Goal: Find specific page/section: Find specific page/section

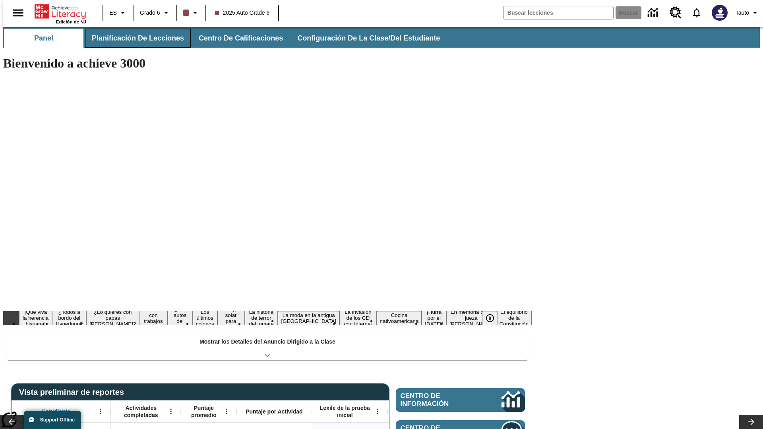
click at [133, 38] on button "Planificación de lecciones" at bounding box center [138, 38] width 106 height 19
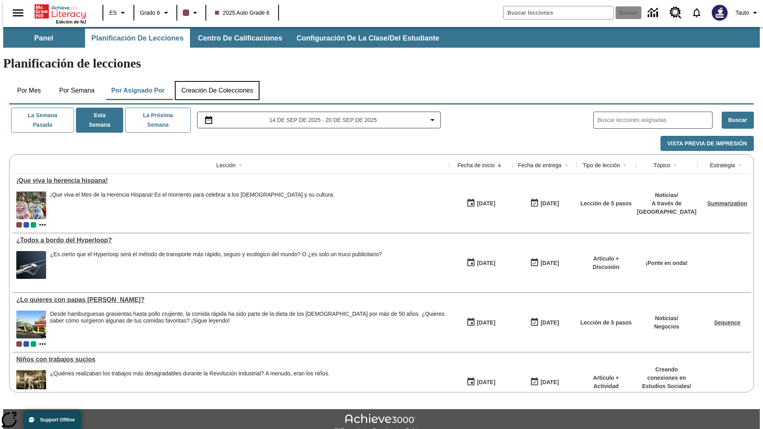
click at [217, 81] on button "Creación de colecciones" at bounding box center [217, 90] width 85 height 19
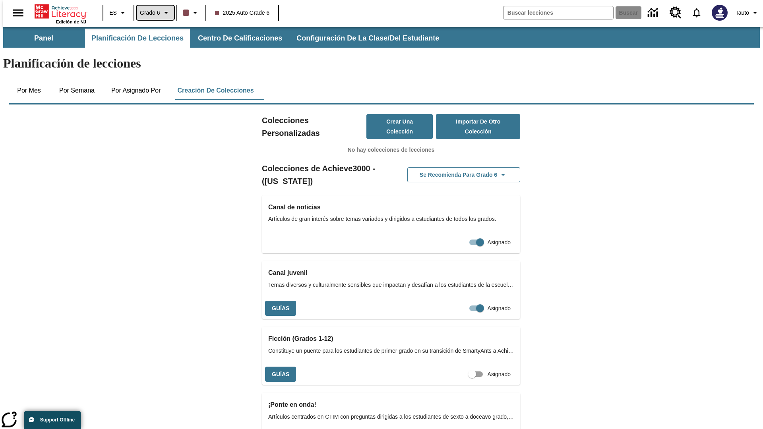
click at [153, 13] on span "Grado 6" at bounding box center [150, 13] width 20 height 8
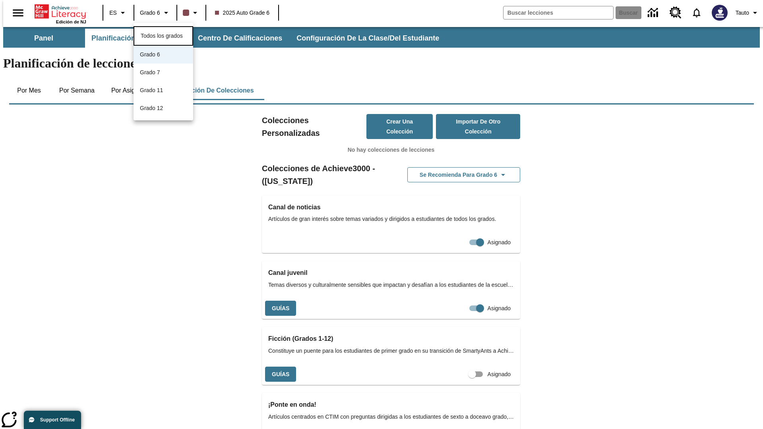
click at [163, 35] on span "Todos los grados" at bounding box center [162, 36] width 42 height 6
